Goal: Task Accomplishment & Management: Manage account settings

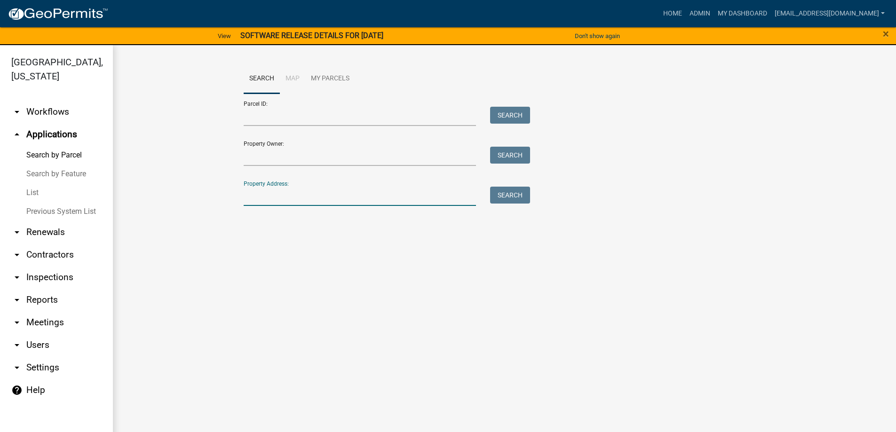
click at [296, 199] on input "Property Address:" at bounding box center [360, 196] width 233 height 19
click at [516, 192] on button "Search" at bounding box center [510, 195] width 40 height 17
click at [294, 196] on input "15 [PERSON_NAME]" at bounding box center [360, 196] width 233 height 19
type input "1"
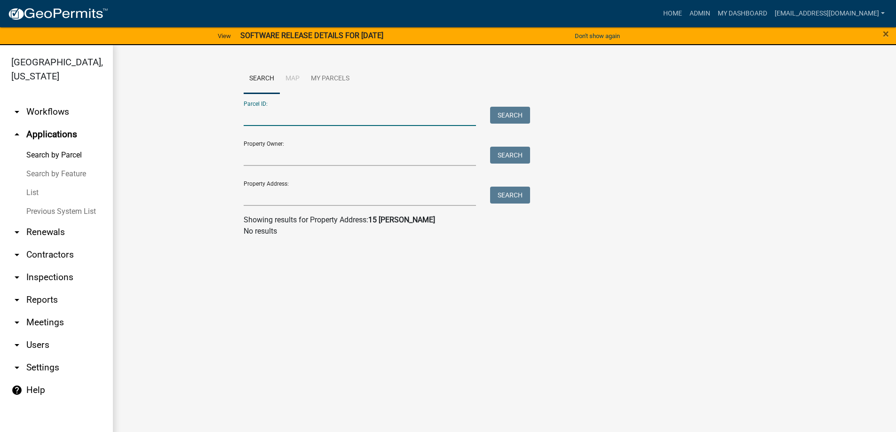
click at [274, 116] on input "Parcel ID:" at bounding box center [360, 116] width 233 height 19
paste input "[PHONE_NUMBER]"
type input "[PHONE_NUMBER]"
click at [511, 112] on button "Search" at bounding box center [510, 115] width 40 height 17
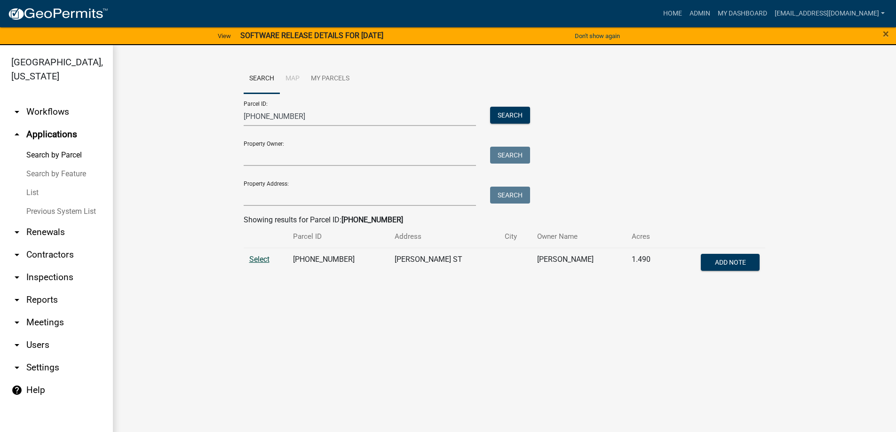
click at [258, 259] on span "Select" at bounding box center [259, 259] width 20 height 9
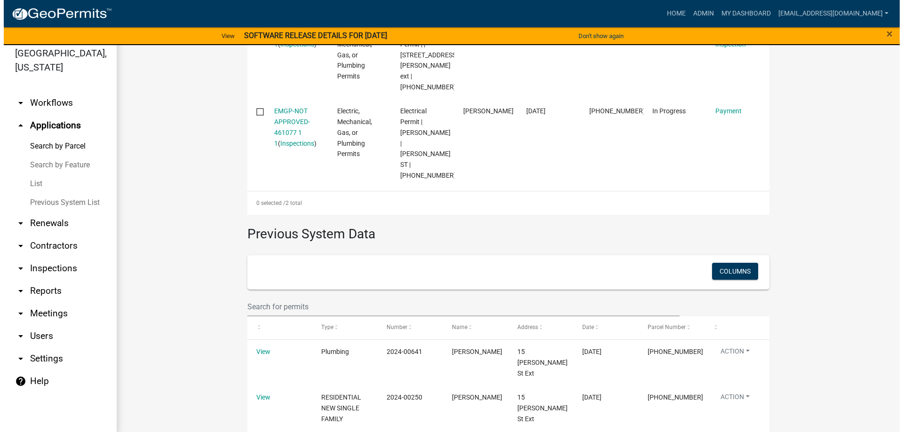
scroll to position [11, 0]
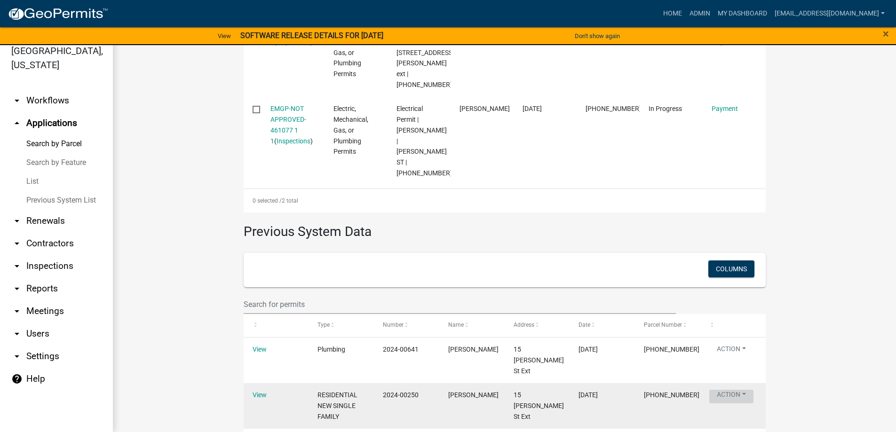
click at [726, 390] on button "Action" at bounding box center [731, 397] width 44 height 14
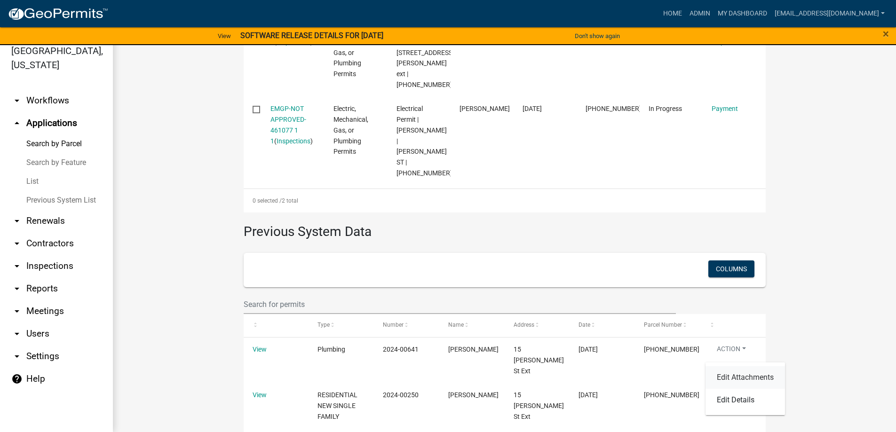
click at [734, 377] on link "Edit Attachments" at bounding box center [745, 377] width 79 height 23
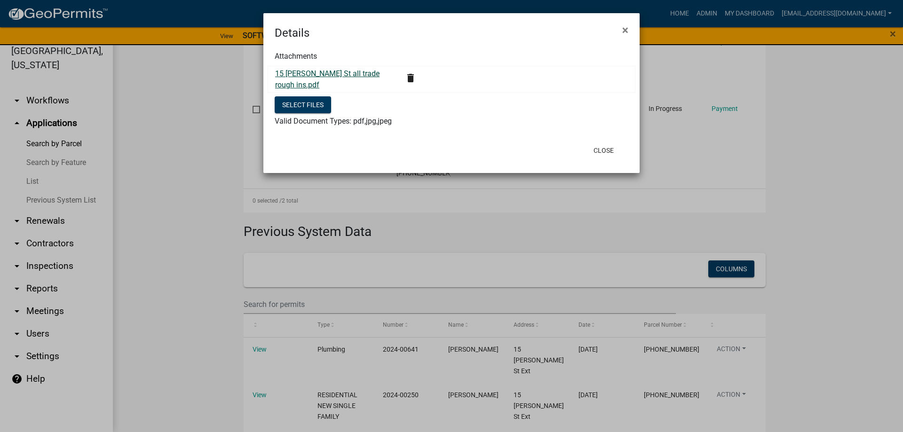
click at [301, 72] on link "15 [PERSON_NAME] St all trade rough ins.pdf" at bounding box center [327, 79] width 104 height 20
